Goal: Information Seeking & Learning: Find specific fact

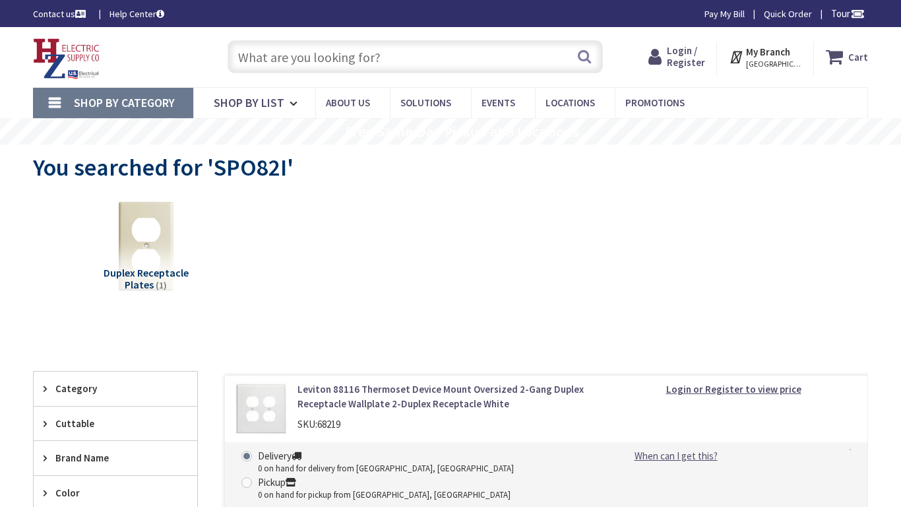
type input "Stormont, [GEOGRAPHIC_DATA], and [STREET_ADDRESS]"
